Goal: Use online tool/utility: Utilize a website feature to perform a specific function

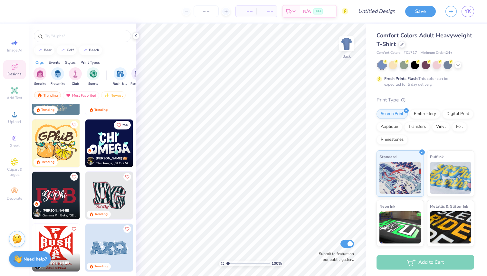
scroll to position [719, 0]
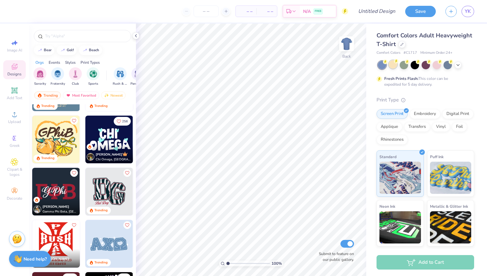
click at [395, 66] on div at bounding box center [393, 64] width 8 height 8
click at [403, 66] on div at bounding box center [404, 64] width 8 height 8
click at [455, 65] on icon at bounding box center [457, 64] width 5 height 5
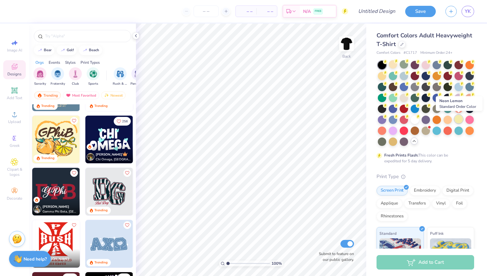
click at [457, 119] on div at bounding box center [458, 119] width 8 height 8
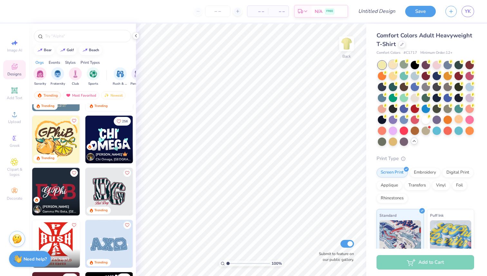
click at [392, 64] on div at bounding box center [393, 64] width 8 height 8
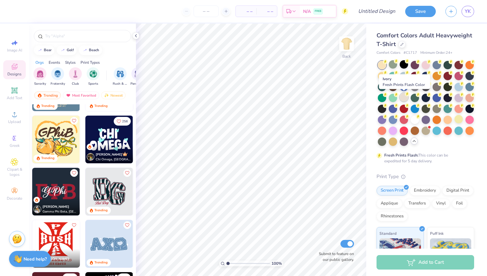
click at [404, 96] on div at bounding box center [404, 97] width 8 height 8
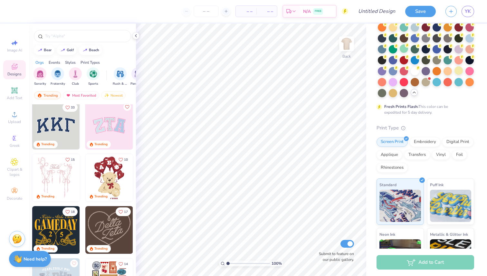
scroll to position [0, 0]
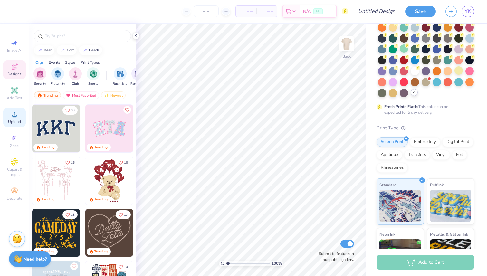
click at [18, 118] on icon at bounding box center [15, 114] width 8 height 8
click at [21, 48] on span "Image AI" at bounding box center [14, 50] width 15 height 5
select select "4"
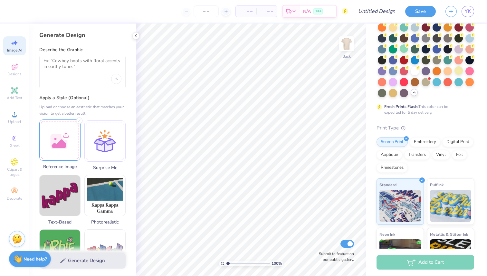
click at [59, 134] on div at bounding box center [59, 139] width 41 height 41
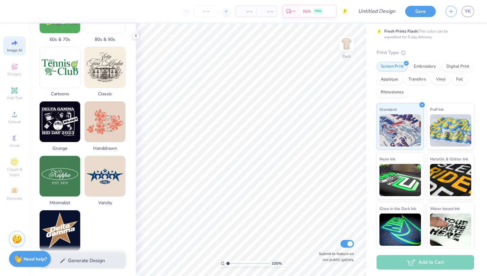
scroll to position [242, 0]
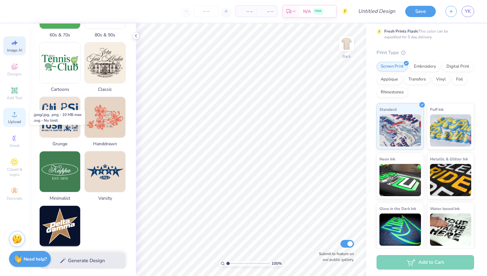
click at [20, 119] on span "Upload" at bounding box center [14, 121] width 13 height 5
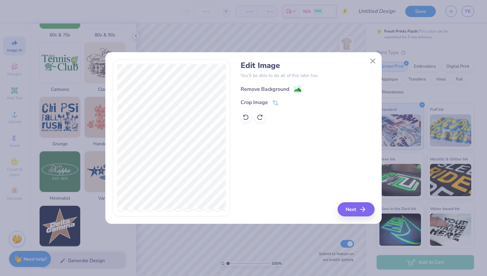
click at [293, 89] on div "Remove Background" at bounding box center [271, 89] width 61 height 8
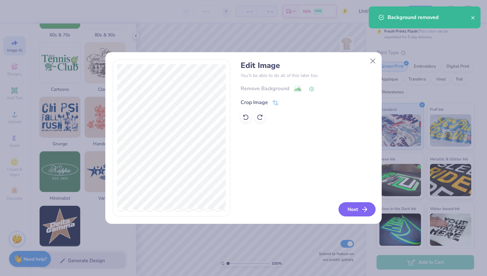
click at [361, 206] on icon "button" at bounding box center [365, 209] width 8 height 8
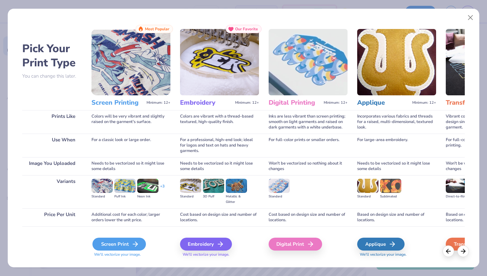
click at [125, 242] on div "Screen Print" at bounding box center [118, 244] width 53 height 13
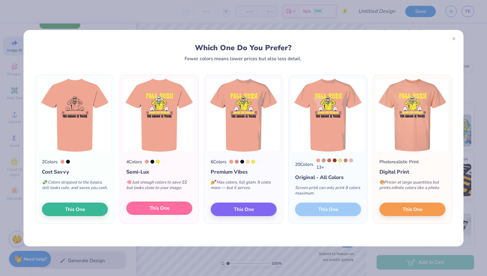
click at [163, 211] on span "This One" at bounding box center [159, 207] width 20 height 7
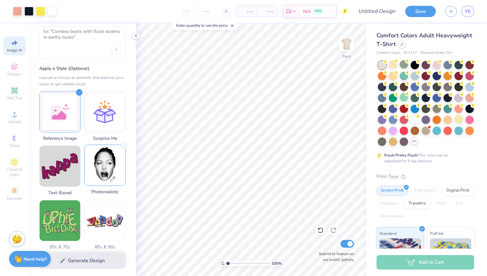
scroll to position [0, 0]
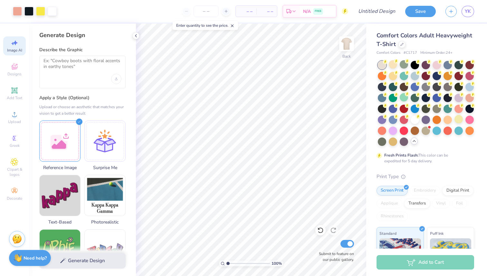
click at [30, 257] on strong "Need help?" at bounding box center [35, 258] width 23 height 6
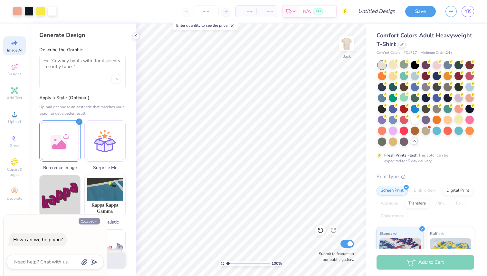
click at [86, 221] on button "Collapse" at bounding box center [90, 221] width 22 height 7
type textarea "x"
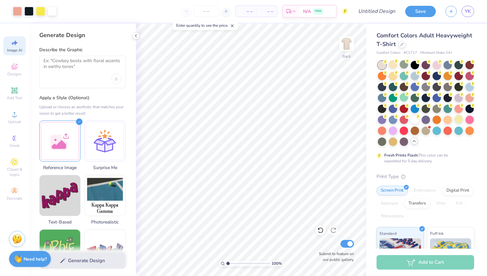
click at [233, 24] on icon at bounding box center [232, 26] width 5 height 5
click at [465, 14] on span "YK" at bounding box center [468, 11] width 6 height 7
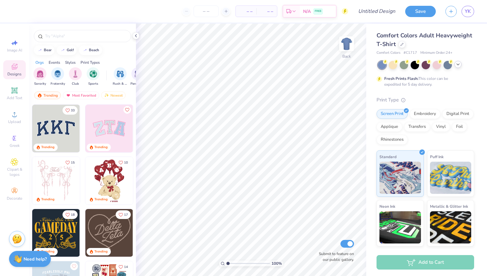
click at [460, 65] on icon at bounding box center [457, 64] width 5 height 5
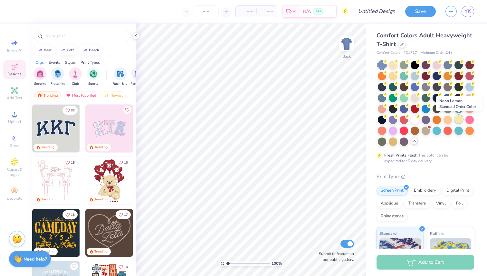
click at [458, 118] on div at bounding box center [458, 119] width 8 height 8
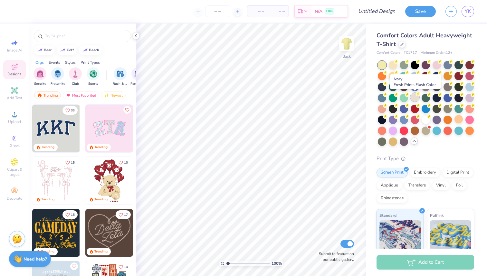
click at [415, 100] on div at bounding box center [415, 97] width 8 height 8
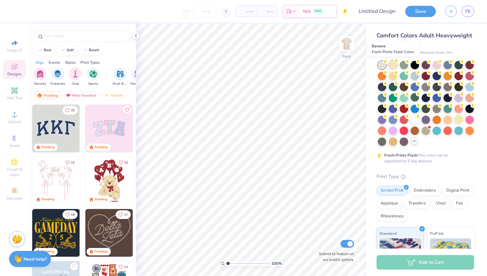
click at [393, 62] on div at bounding box center [393, 64] width 8 height 8
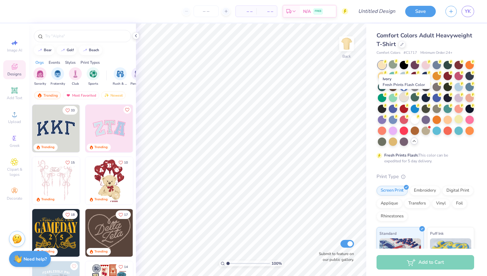
click at [402, 96] on div at bounding box center [404, 97] width 8 height 8
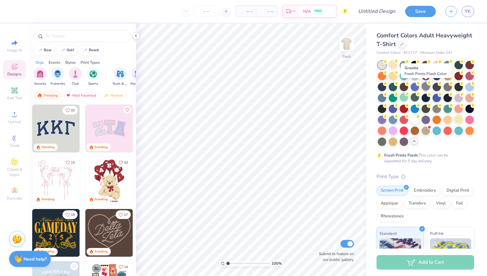
click at [428, 86] on div at bounding box center [426, 86] width 8 height 8
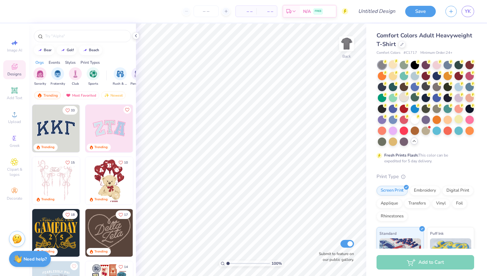
click at [403, 98] on div at bounding box center [404, 97] width 8 height 8
